Goal: Task Accomplishment & Management: Use online tool/utility

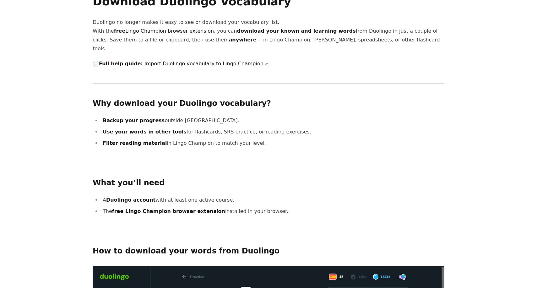
scroll to position [37, 0]
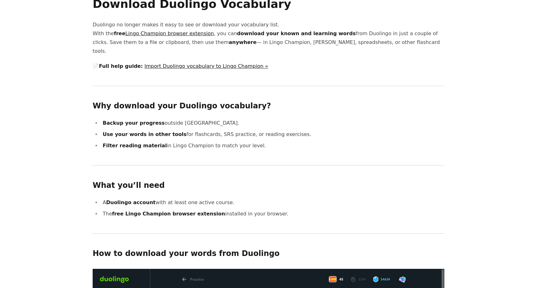
click at [186, 63] on link "Import Duolingo vocabulary to Lingo Champion »" at bounding box center [206, 66] width 124 height 6
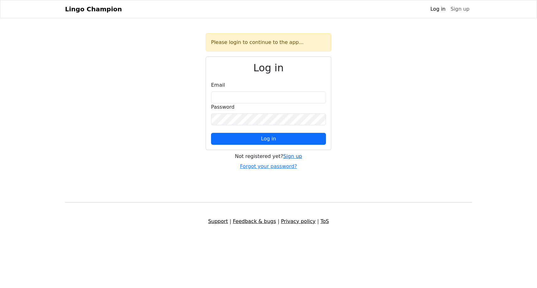
click at [289, 157] on link "Sign up" at bounding box center [292, 156] width 19 height 6
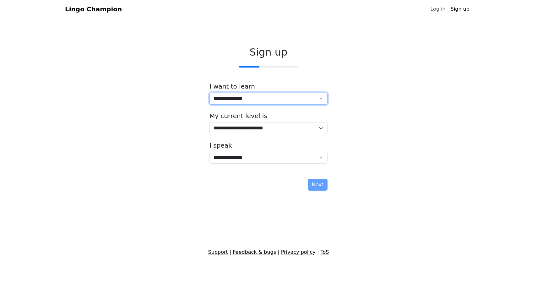
click at [265, 100] on select "**********" at bounding box center [268, 99] width 118 height 12
click at [209, 93] on select "**********" at bounding box center [268, 99] width 118 height 12
click at [265, 100] on select "**********" at bounding box center [268, 99] width 118 height 12
select select "**"
click at [209, 93] on select "**********" at bounding box center [268, 99] width 118 height 12
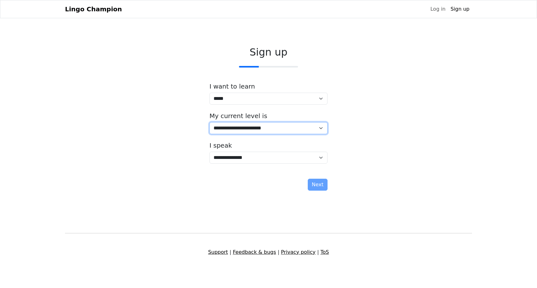
click at [256, 129] on select "**********" at bounding box center [268, 128] width 118 height 12
select select "*"
click at [209, 122] on select "**********" at bounding box center [268, 128] width 118 height 12
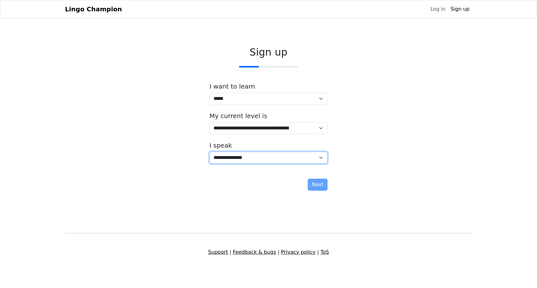
click at [263, 158] on select "**********" at bounding box center [268, 158] width 118 height 12
click at [263, 155] on select "**********" at bounding box center [268, 158] width 118 height 12
select select "**"
click at [209, 152] on select "**********" at bounding box center [268, 158] width 118 height 12
click at [312, 187] on button "Next" at bounding box center [318, 185] width 20 height 12
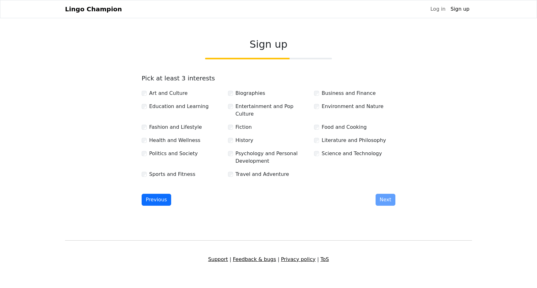
click at [153, 94] on label "Art and Culture" at bounding box center [168, 93] width 38 height 8
click at [147, 138] on div "Art and Culture Biographies Business and Finance Education and Learning Enterta…" at bounding box center [268, 131] width 259 height 94
click at [234, 123] on div "Fiction" at bounding box center [268, 127] width 81 height 8
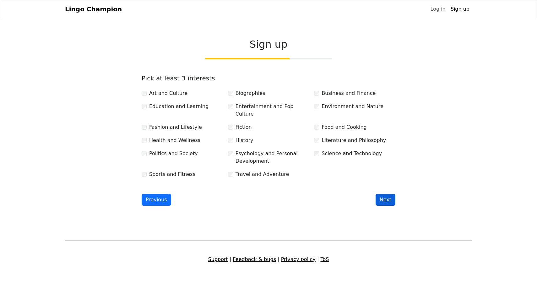
click at [383, 195] on button "Next" at bounding box center [385, 200] width 20 height 12
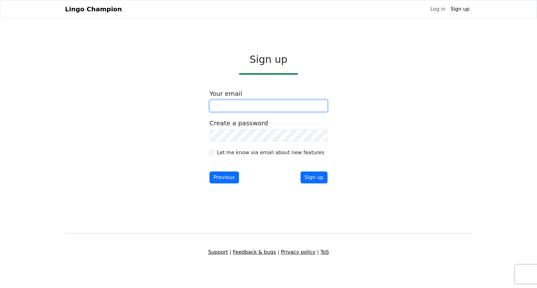
click at [267, 106] on input "email" at bounding box center [268, 106] width 118 height 12
type input "**********"
click at [313, 179] on button "Sign up" at bounding box center [313, 177] width 27 height 12
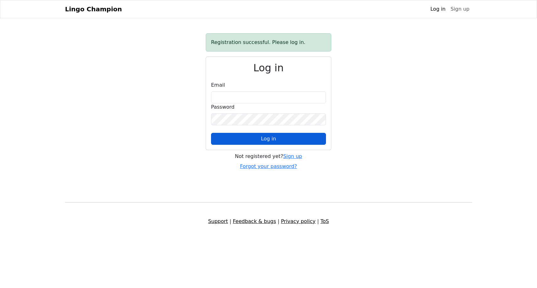
click at [268, 141] on span "Log in" at bounding box center [268, 139] width 15 height 6
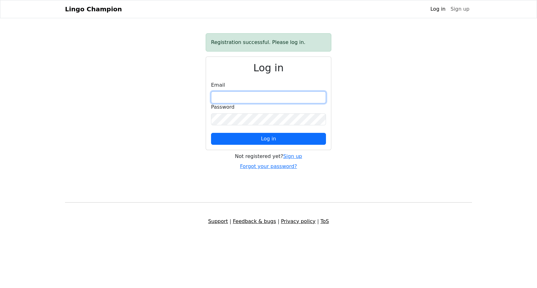
click at [252, 94] on input "email" at bounding box center [268, 97] width 115 height 12
type input "**********"
click at [266, 132] on form "**********" at bounding box center [268, 112] width 115 height 63
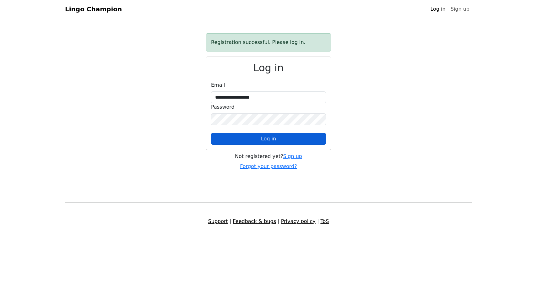
click at [267, 139] on span "Log in" at bounding box center [268, 139] width 15 height 6
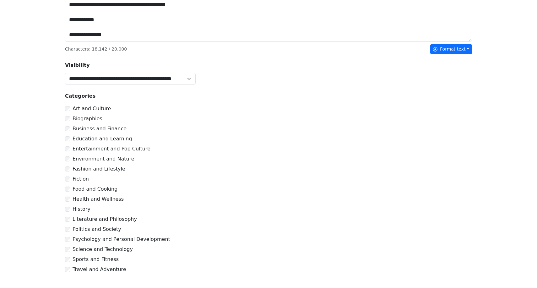
scroll to position [197, 0]
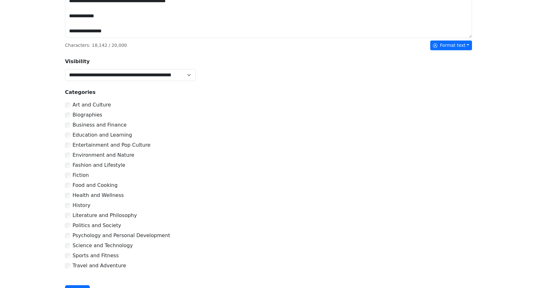
click at [197, 77] on div "**********" at bounding box center [130, 74] width 138 height 13
click at [190, 77] on select "**********" at bounding box center [130, 75] width 131 height 12
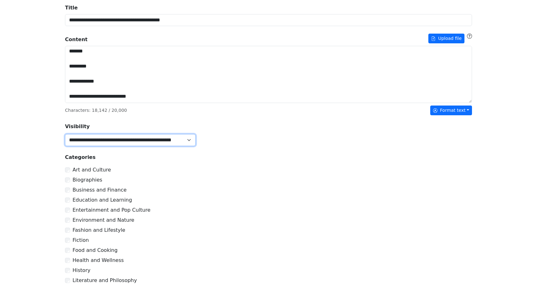
scroll to position [129, 0]
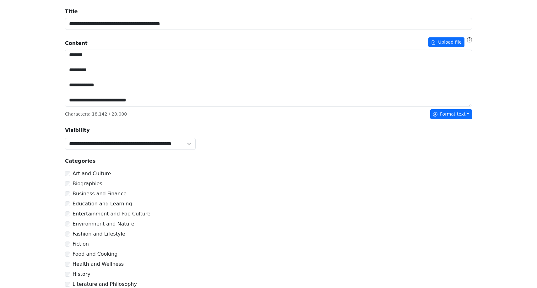
click at [444, 119] on div "**********" at bounding box center [268, 170] width 407 height 335
click at [444, 116] on button "Format text" at bounding box center [451, 114] width 42 height 10
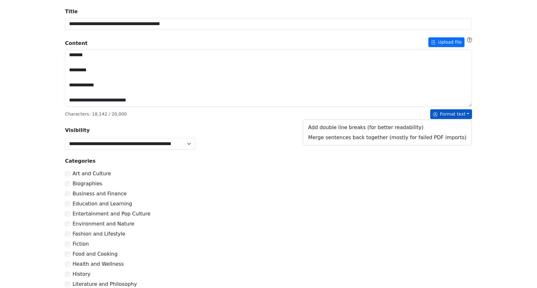
click at [444, 115] on button "Format text" at bounding box center [451, 114] width 42 height 10
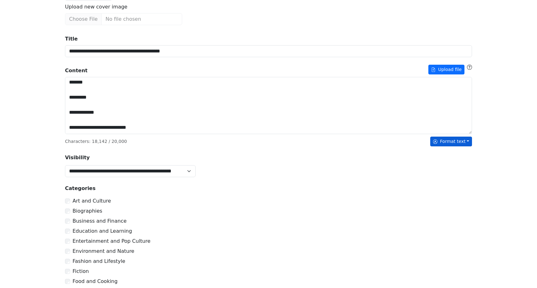
scroll to position [98, 0]
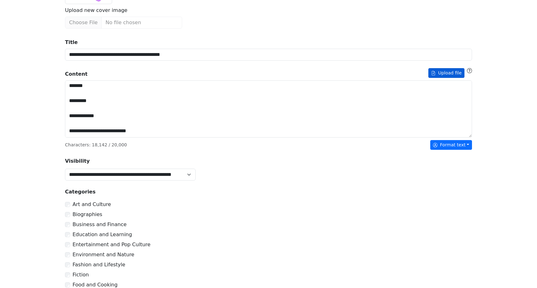
click at [447, 74] on button "Upload file" at bounding box center [446, 73] width 36 height 10
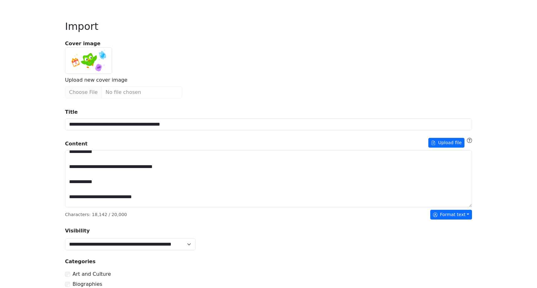
scroll to position [227, 0]
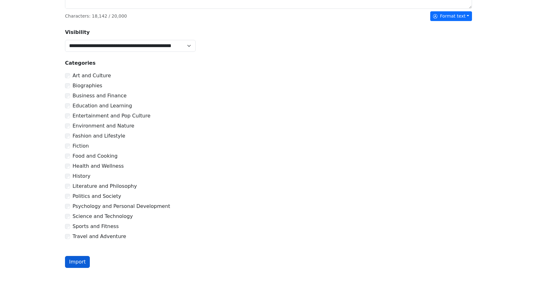
click at [77, 261] on button "Import" at bounding box center [77, 262] width 25 height 12
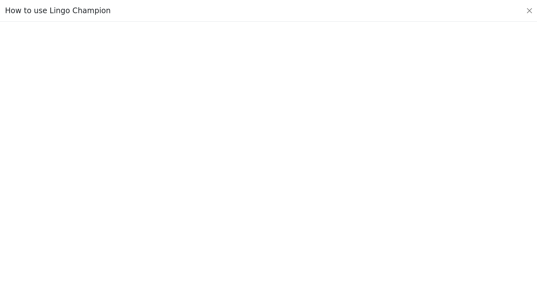
scroll to position [40, 0]
click at [527, 9] on button "Close" at bounding box center [529, 11] width 10 height 10
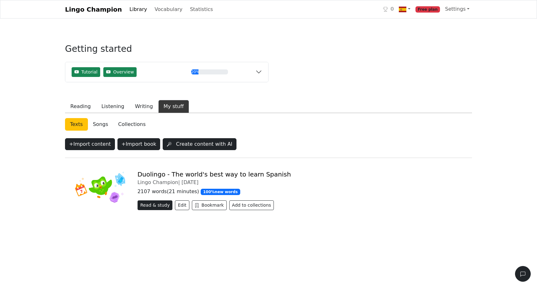
click at [157, 203] on button "Read & study" at bounding box center [154, 205] width 35 height 10
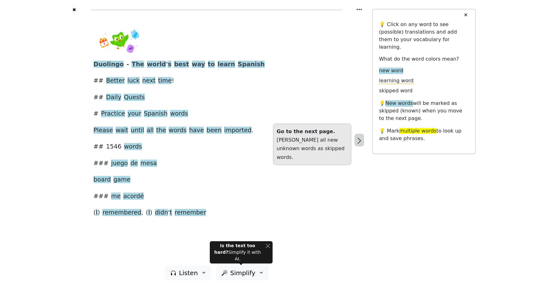
click at [359, 143] on icon "button" at bounding box center [359, 141] width 8 height 8
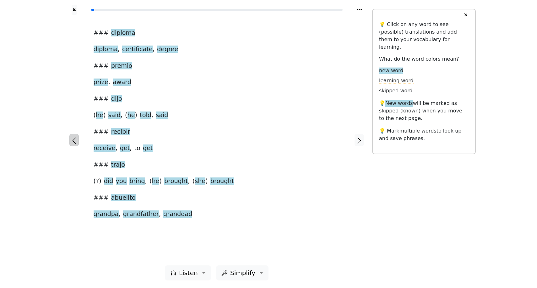
click at [71, 140] on icon "button" at bounding box center [74, 141] width 8 height 8
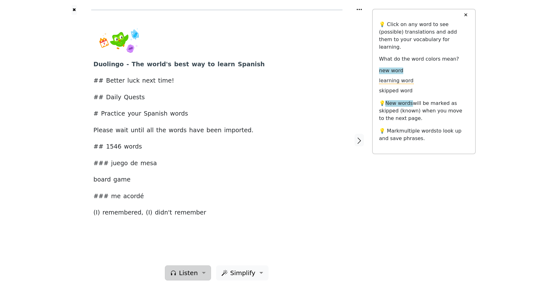
click at [196, 268] on span "Listen" at bounding box center [188, 272] width 19 height 9
click at [281, 204] on div "Duolingo - The world ' s best way to learn Spanish ## Better luck next time ! #…" at bounding box center [217, 122] width 246 height 191
click at [256, 276] on button "Simplify" at bounding box center [242, 272] width 52 height 15
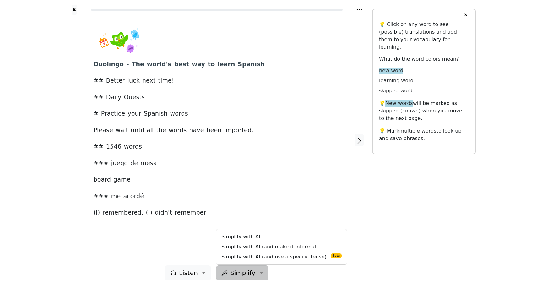
click at [274, 165] on div "Duolingo - The world ' s best way to learn Spanish ## Better luck next time ! #…" at bounding box center [217, 122] width 246 height 191
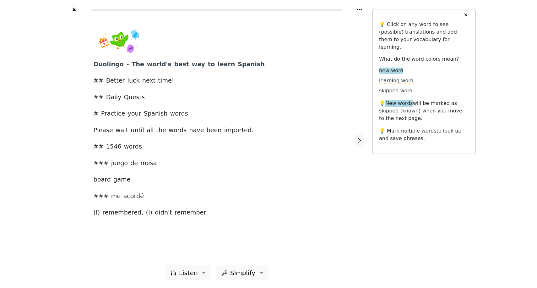
click at [466, 13] on button "✕" at bounding box center [466, 14] width 12 height 11
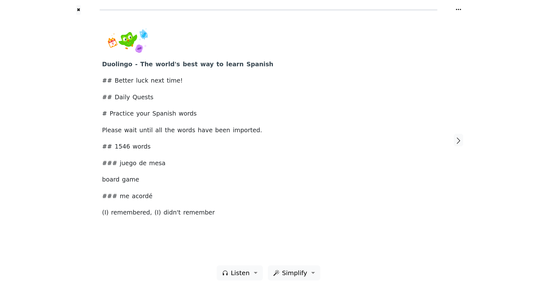
click at [460, 12] on icon at bounding box center [458, 9] width 6 height 6
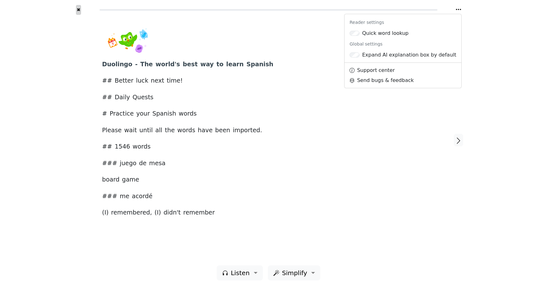
click at [77, 9] on button "✖" at bounding box center [78, 10] width 5 height 10
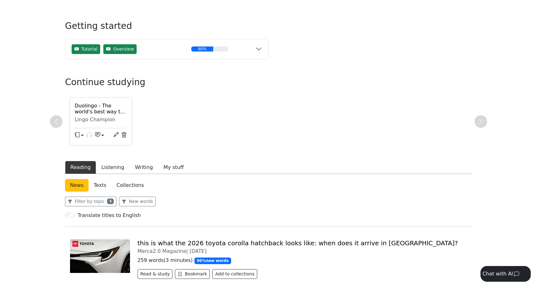
scroll to position [27, 0]
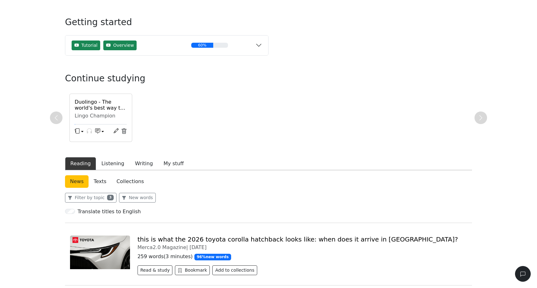
click at [100, 129] on icon "button" at bounding box center [97, 130] width 5 height 5
click at [79, 127] on div at bounding box center [101, 124] width 60 height 6
click at [79, 128] on button "button" at bounding box center [79, 131] width 9 height 9
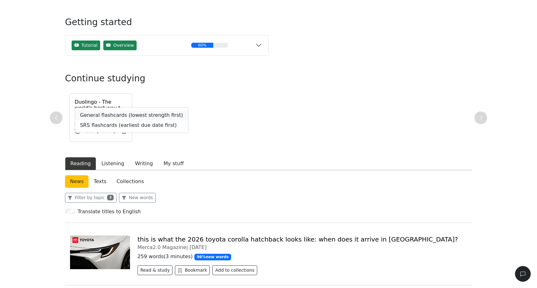
click at [170, 119] on link "General flashcards (lowest strength first)" at bounding box center [131, 115] width 113 height 10
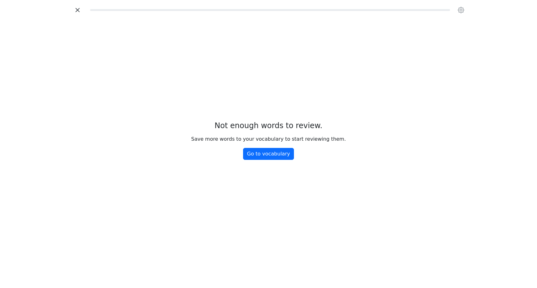
click at [79, 13] on icon "button" at bounding box center [77, 9] width 9 height 9
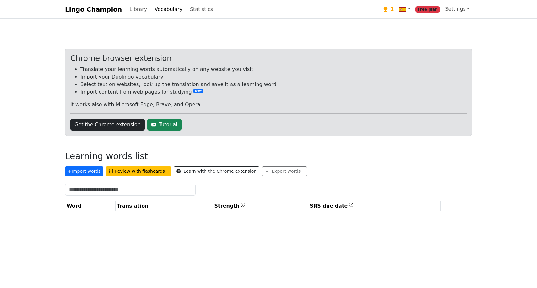
click at [158, 9] on link "Vocabulary" at bounding box center [168, 9] width 33 height 13
click at [131, 10] on link "Library" at bounding box center [138, 9] width 23 height 13
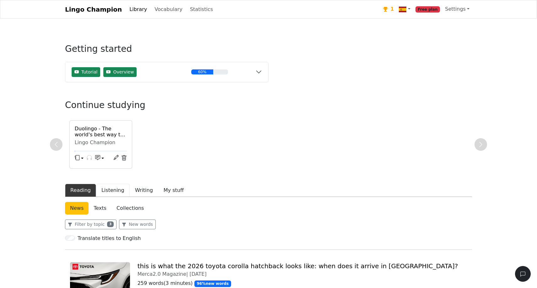
click at [113, 191] on button "Listening" at bounding box center [113, 190] width 34 height 13
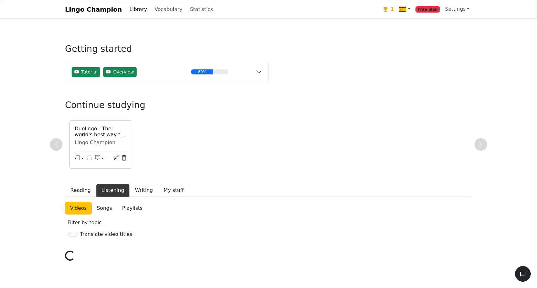
click at [136, 191] on button "Writing" at bounding box center [144, 190] width 29 height 13
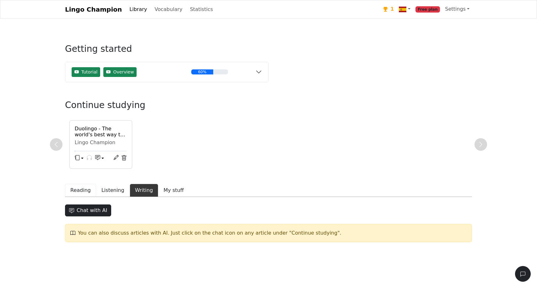
click at [85, 193] on button "Reading" at bounding box center [80, 190] width 31 height 13
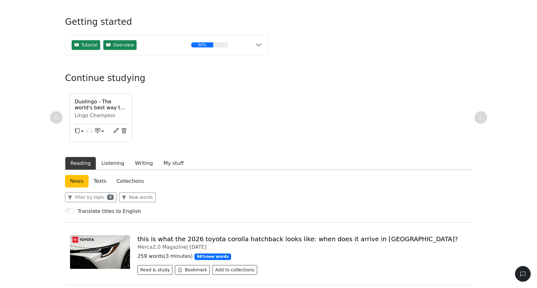
scroll to position [25, 0]
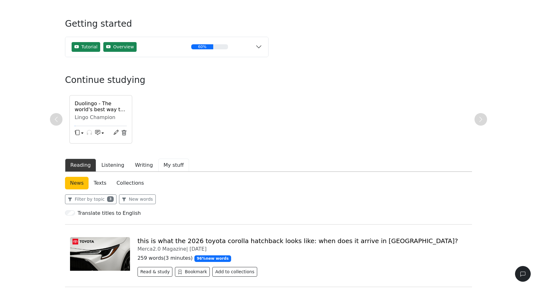
click at [168, 167] on button "My stuff" at bounding box center [173, 165] width 31 height 13
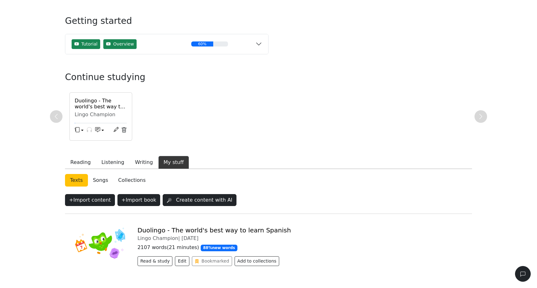
scroll to position [51, 0]
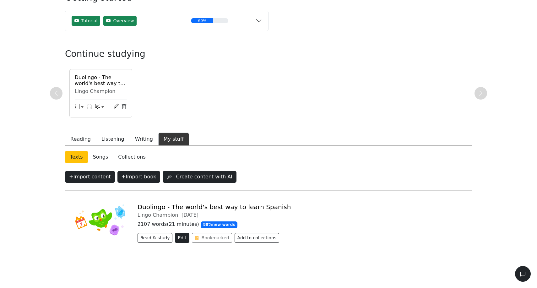
click at [179, 238] on button "Edit" at bounding box center [182, 238] width 14 height 10
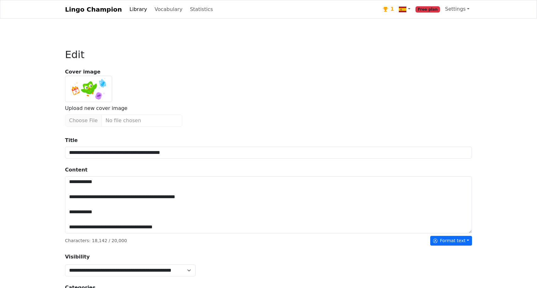
scroll to position [224, 0]
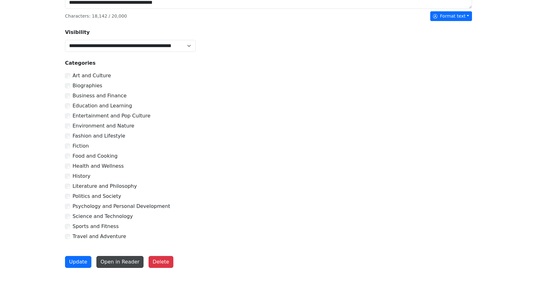
click at [127, 258] on button "Open in Reader" at bounding box center [119, 262] width 47 height 12
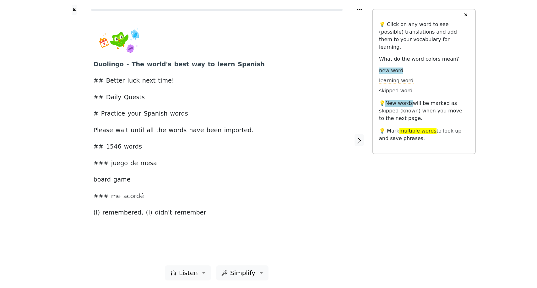
click at [463, 13] on button "✕" at bounding box center [466, 14] width 12 height 11
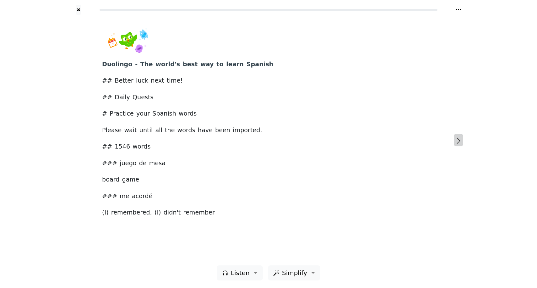
click at [458, 140] on icon "button" at bounding box center [459, 141] width 8 height 8
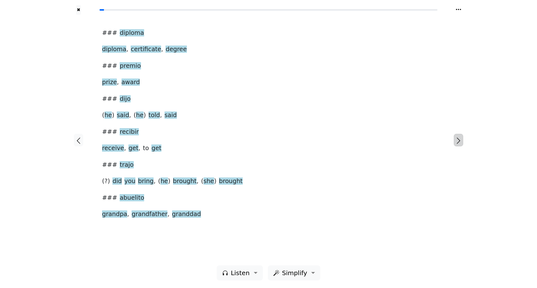
click at [458, 140] on icon "button" at bounding box center [459, 141] width 8 height 8
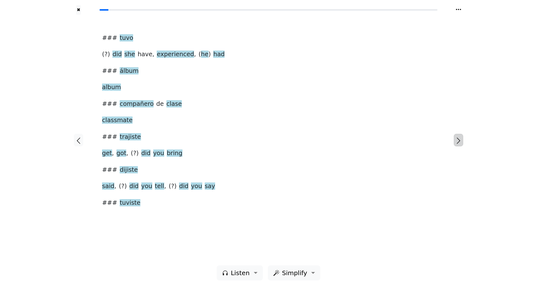
click at [458, 140] on icon "button" at bounding box center [459, 141] width 8 height 8
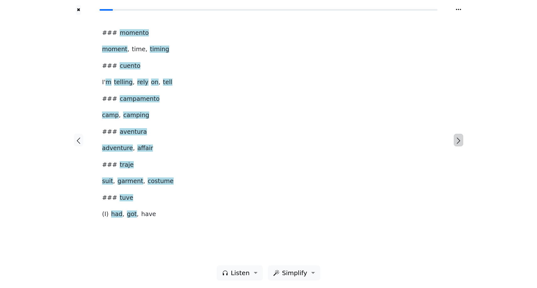
click at [458, 140] on icon "button" at bounding box center [459, 141] width 8 height 8
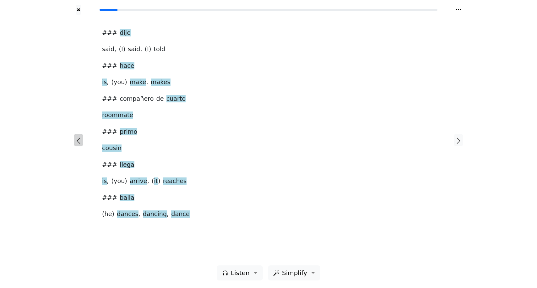
click at [81, 143] on icon "button" at bounding box center [79, 141] width 8 height 8
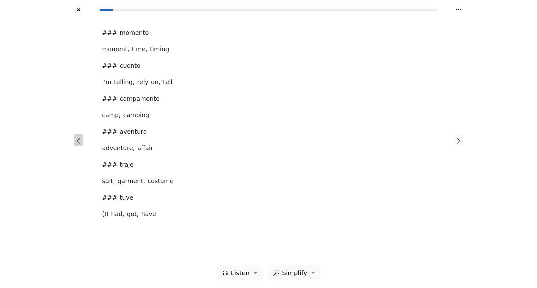
click at [81, 143] on icon "button" at bounding box center [79, 141] width 8 height 8
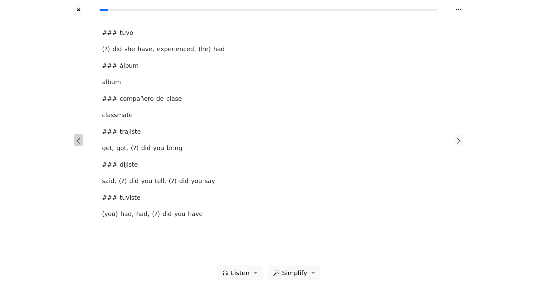
click at [81, 143] on icon "button" at bounding box center [79, 141] width 8 height 8
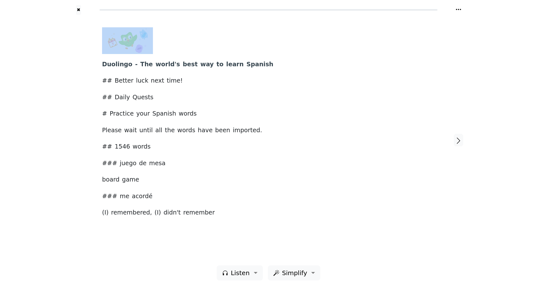
click at [81, 143] on div at bounding box center [78, 140] width 35 height 250
click at [462, 142] on icon "button" at bounding box center [459, 141] width 8 height 8
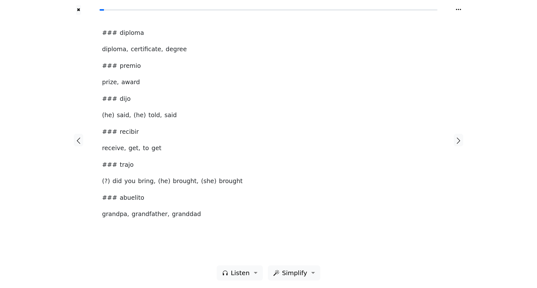
click at [84, 143] on div at bounding box center [78, 140] width 35 height 250
click at [78, 141] on icon "button" at bounding box center [79, 141] width 8 height 8
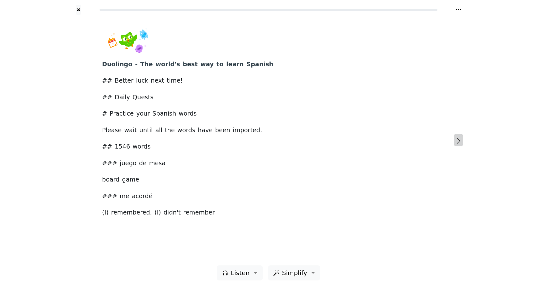
click at [457, 139] on icon "button" at bounding box center [459, 141] width 8 height 8
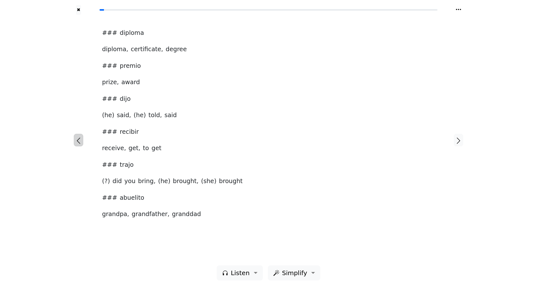
click at [82, 143] on button "button" at bounding box center [78, 140] width 9 height 13
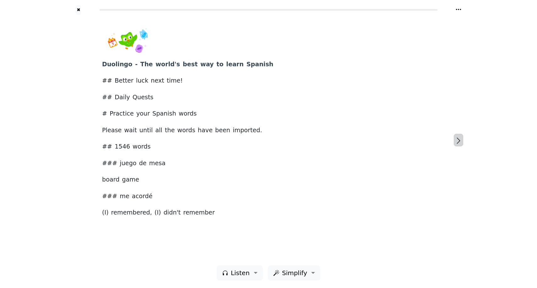
click at [457, 140] on icon "button" at bounding box center [459, 141] width 8 height 8
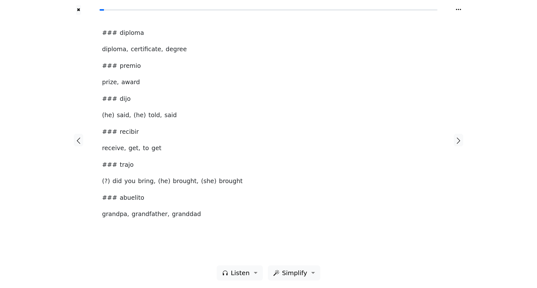
click at [458, 8] on icon at bounding box center [458, 9] width 6 height 6
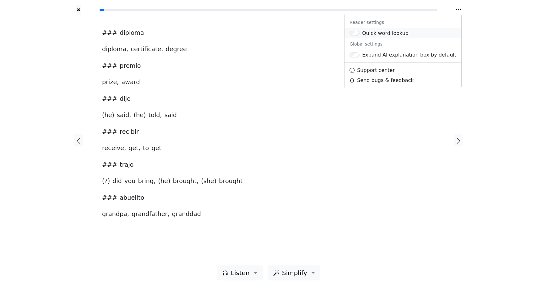
click at [362, 37] on div at bounding box center [355, 34] width 13 height 8
click at [73, 70] on div at bounding box center [78, 140] width 35 height 250
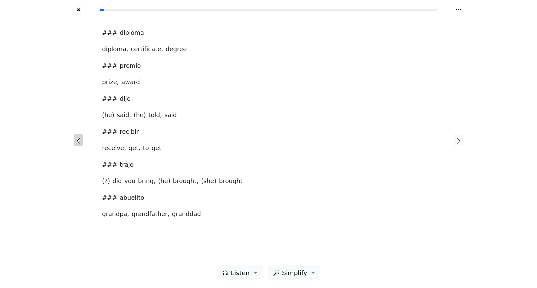
click at [78, 135] on button "button" at bounding box center [78, 140] width 9 height 13
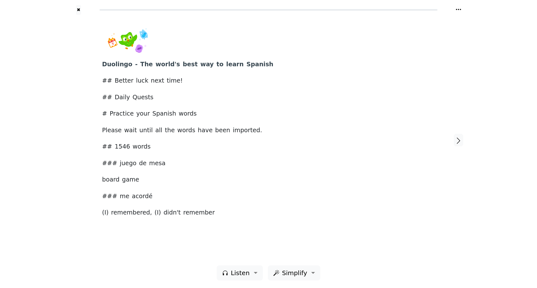
click at [78, 135] on div at bounding box center [78, 140] width 35 height 250
click at [75, 7] on div "✖" at bounding box center [78, 10] width 35 height 10
click at [78, 8] on button "✖" at bounding box center [78, 10] width 5 height 10
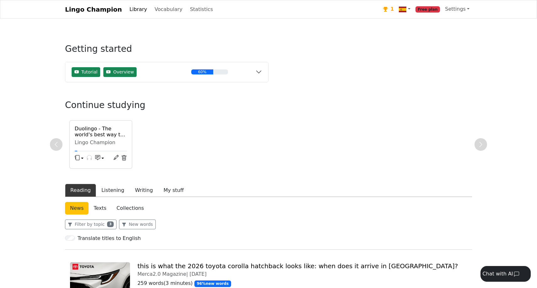
click at [183, 144] on div "Duolingo - The world's best way to learn Spanish Lingo Champion" at bounding box center [268, 144] width 407 height 48
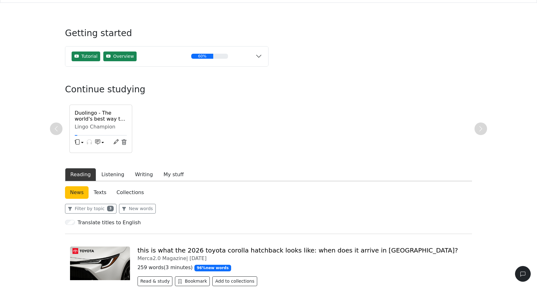
scroll to position [19, 0]
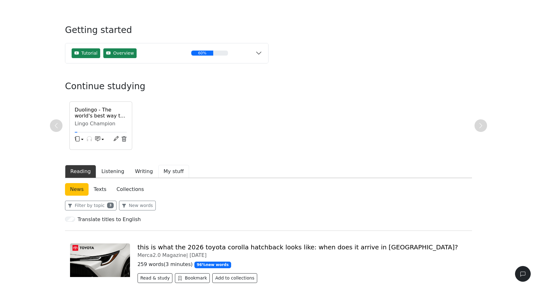
click at [169, 167] on button "My stuff" at bounding box center [173, 171] width 31 height 13
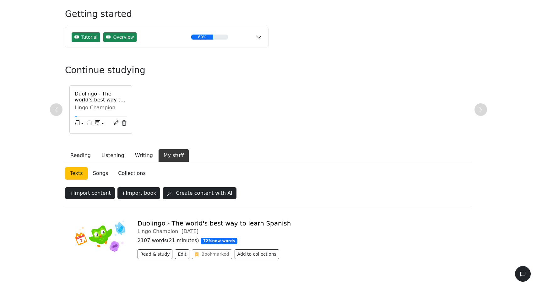
scroll to position [51, 0]
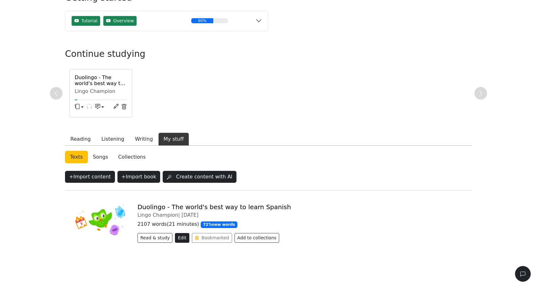
click at [179, 239] on button "Edit" at bounding box center [182, 238] width 14 height 10
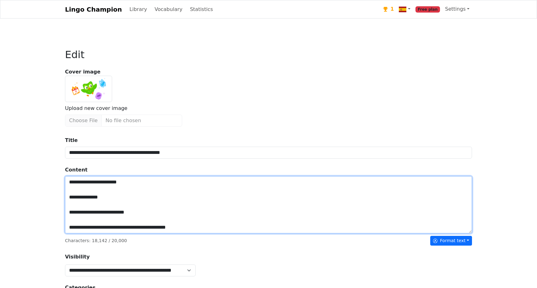
click at [145, 187] on textarea "Title" at bounding box center [268, 204] width 407 height 57
